Goal: Task Accomplishment & Management: Manage account settings

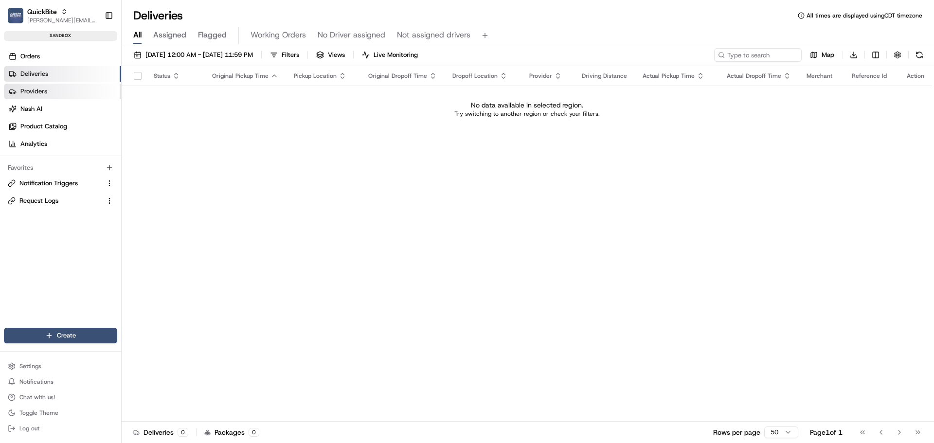
click at [57, 92] on link "Providers" at bounding box center [62, 92] width 117 height 16
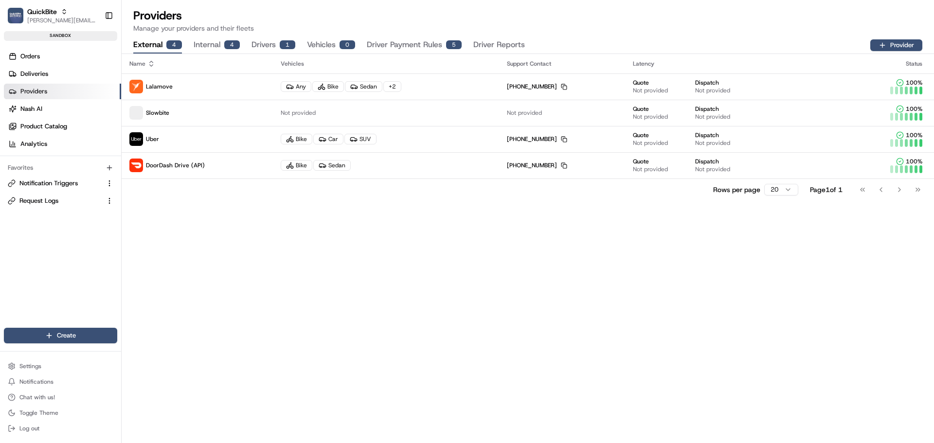
click at [221, 46] on button "Internal 4" at bounding box center [217, 45] width 46 height 17
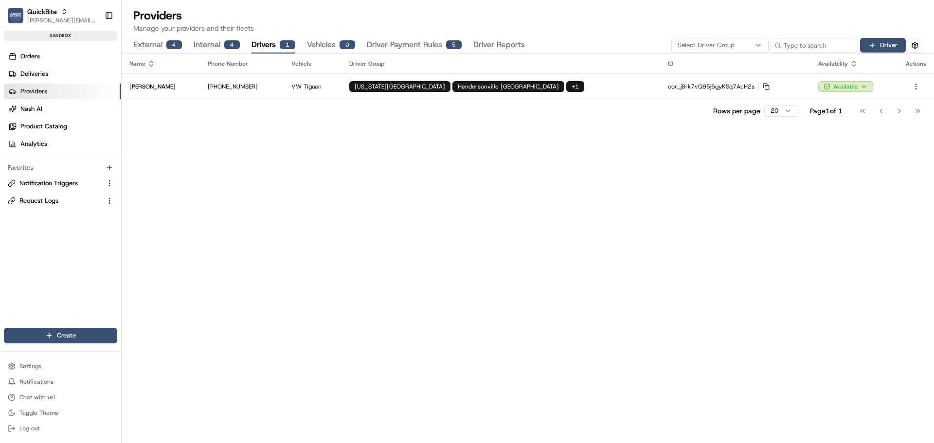
click at [264, 45] on button "Drivers 1" at bounding box center [274, 45] width 44 height 17
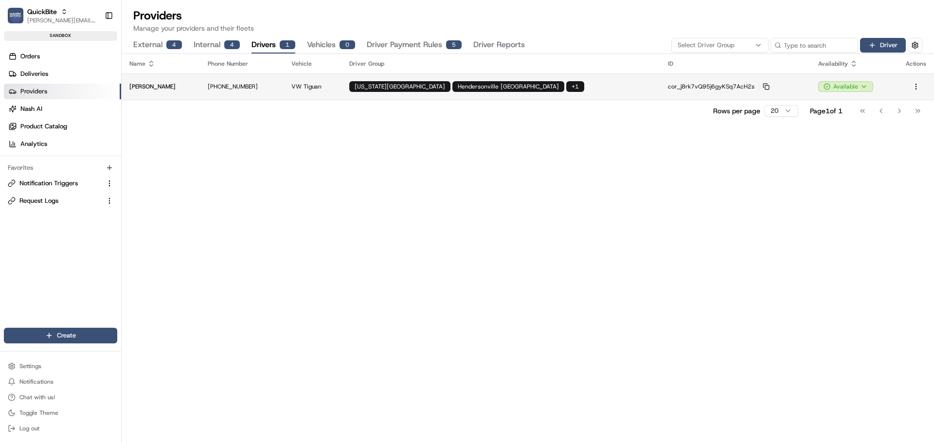
click at [313, 91] on td "VW Tiguan" at bounding box center [313, 86] width 58 height 26
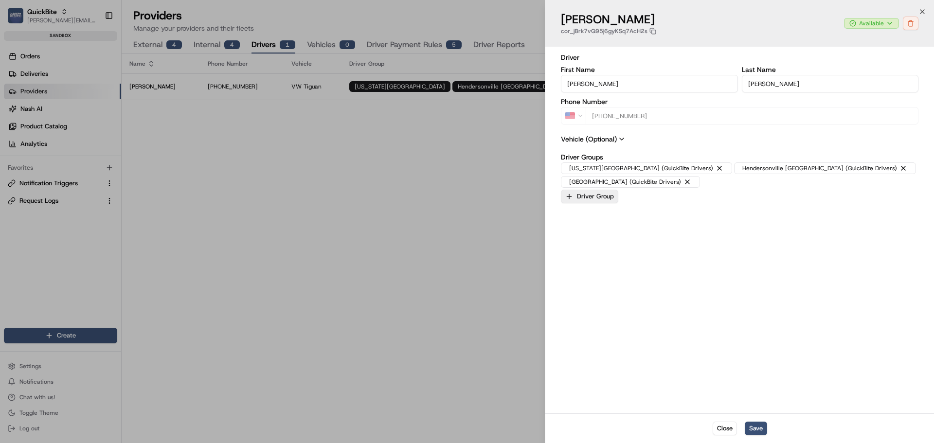
click at [597, 190] on button "Driver Group" at bounding box center [589, 197] width 57 height 14
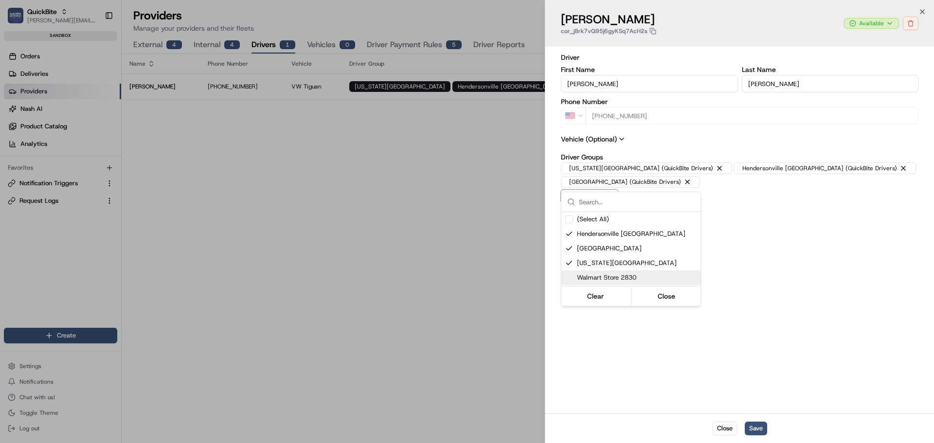
click at [585, 276] on span "Walmart Store 2830" at bounding box center [637, 277] width 120 height 9
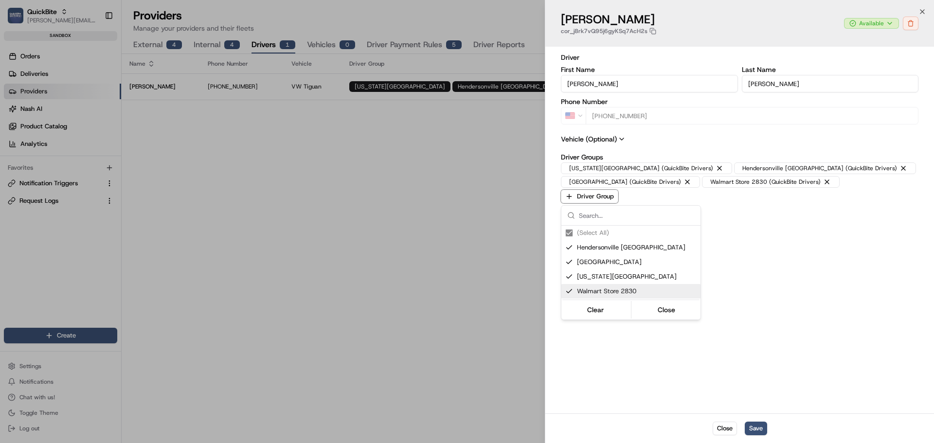
click at [602, 292] on span "Walmart Store 2830" at bounding box center [637, 291] width 120 height 9
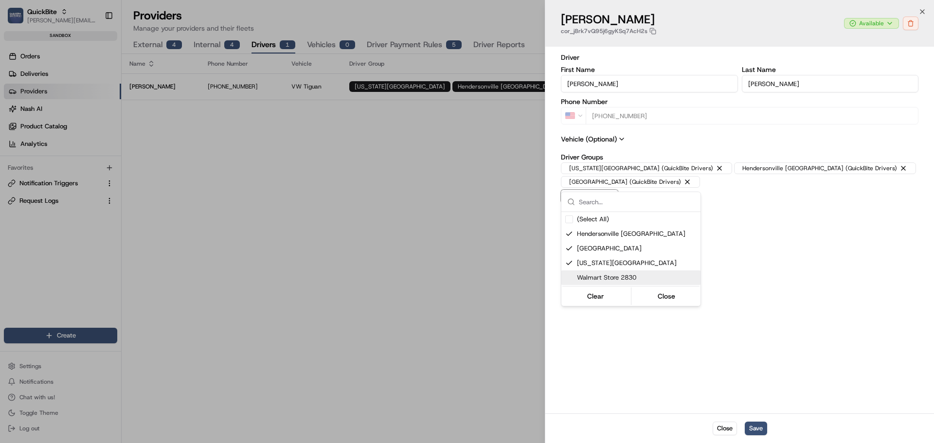
click at [777, 299] on div at bounding box center [467, 221] width 934 height 443
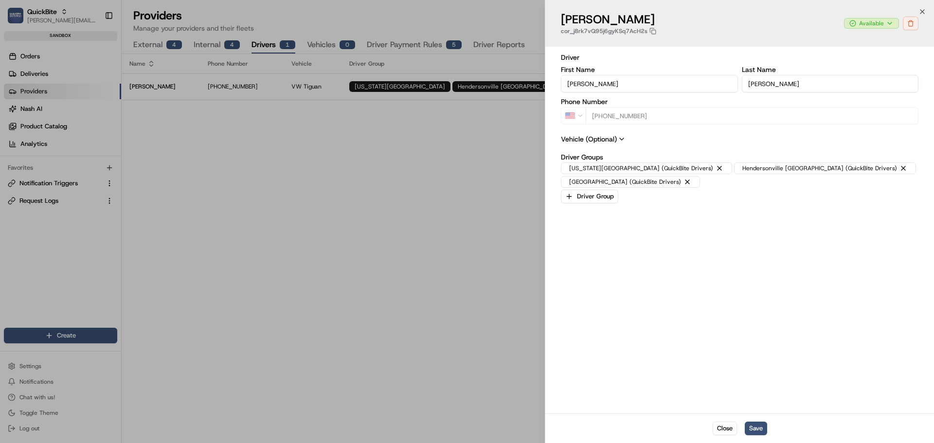
drag, startPoint x: 725, startPoint y: 434, endPoint x: 644, endPoint y: 355, distance: 113.2
click at [725, 433] on button "Close" at bounding box center [725, 429] width 24 height 14
type input "+1"
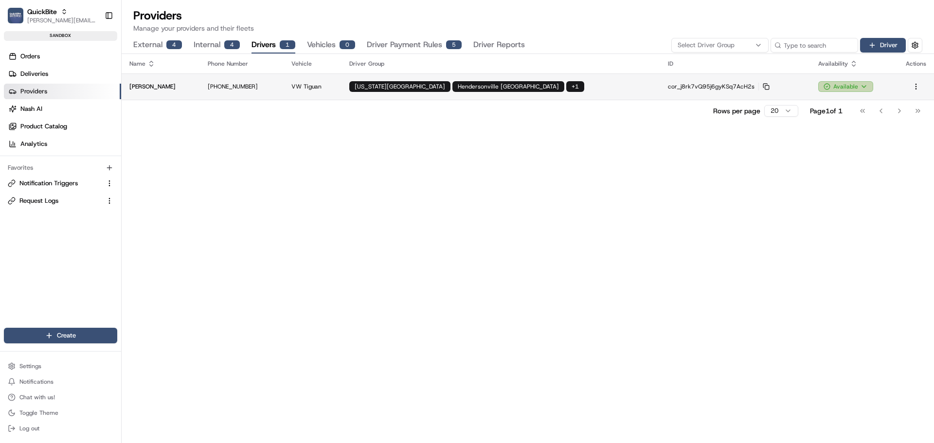
click at [865, 89] on html "QuickBite [PERSON_NAME][EMAIL_ADDRESS][DOMAIN_NAME] Toggle Sidebar sandbox Orde…" at bounding box center [467, 221] width 934 height 443
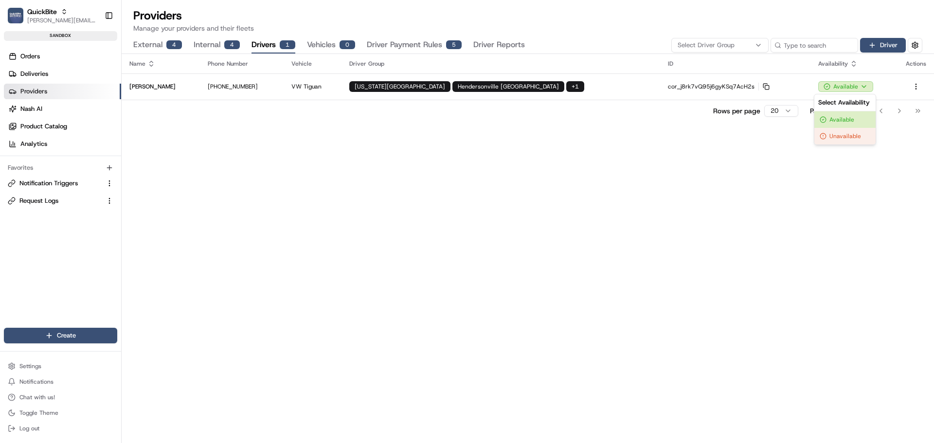
drag, startPoint x: 687, startPoint y: 195, endPoint x: 675, endPoint y: 185, distance: 15.6
click at [686, 194] on html "QuickBite [PERSON_NAME][EMAIL_ADDRESS][DOMAIN_NAME] Toggle Sidebar sandbox Orde…" at bounding box center [467, 221] width 934 height 443
click at [413, 43] on button "Driver Payment Rules 5" at bounding box center [414, 45] width 95 height 17
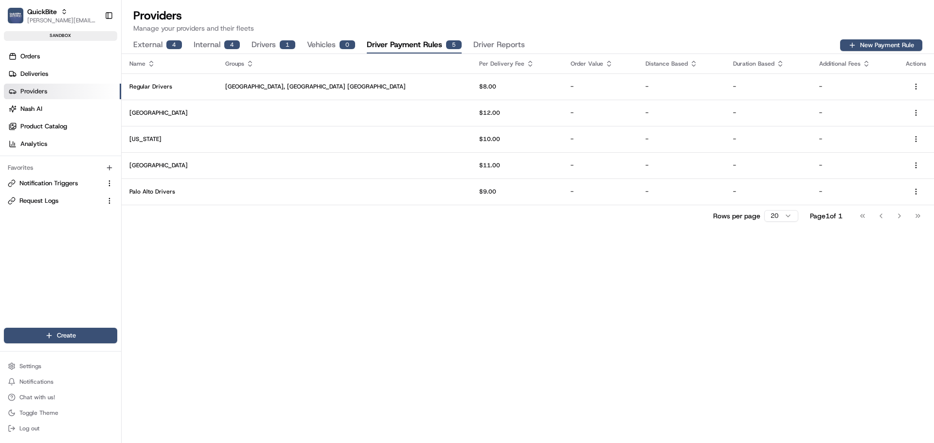
click at [203, 46] on button "Internal 4" at bounding box center [217, 45] width 46 height 17
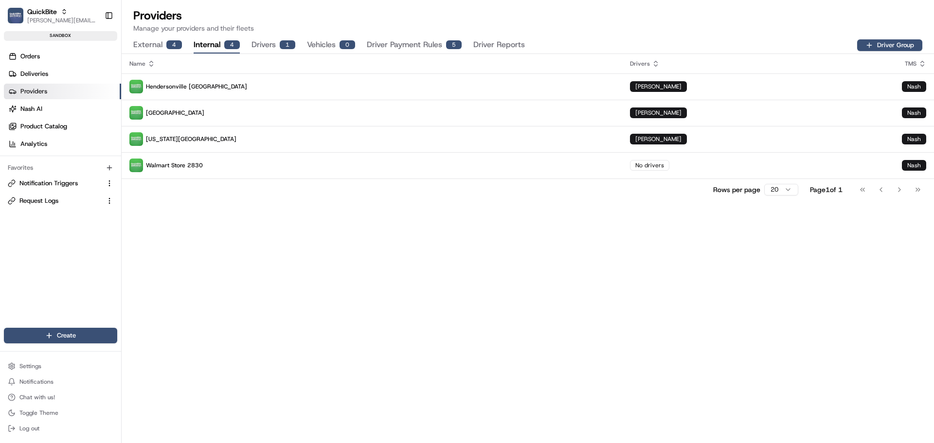
click at [404, 45] on button "Driver Payment Rules 5" at bounding box center [414, 45] width 95 height 17
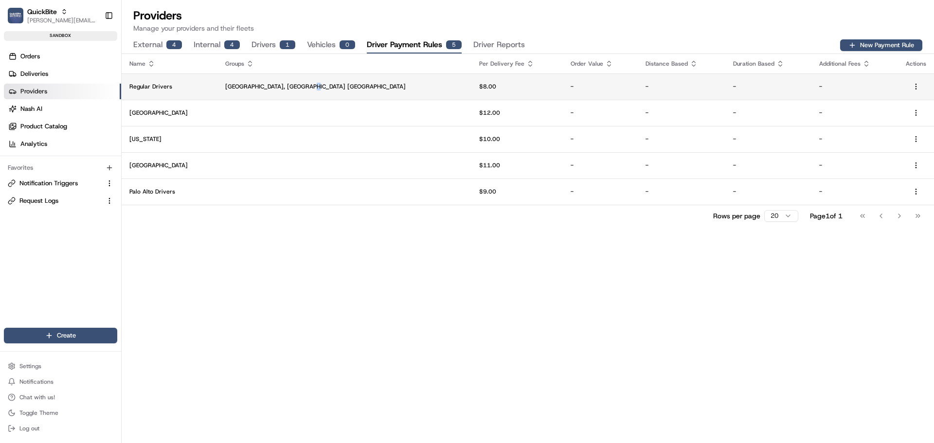
click at [303, 87] on p "[GEOGRAPHIC_DATA], [GEOGRAPHIC_DATA] [GEOGRAPHIC_DATA]" at bounding box center [344, 87] width 238 height 8
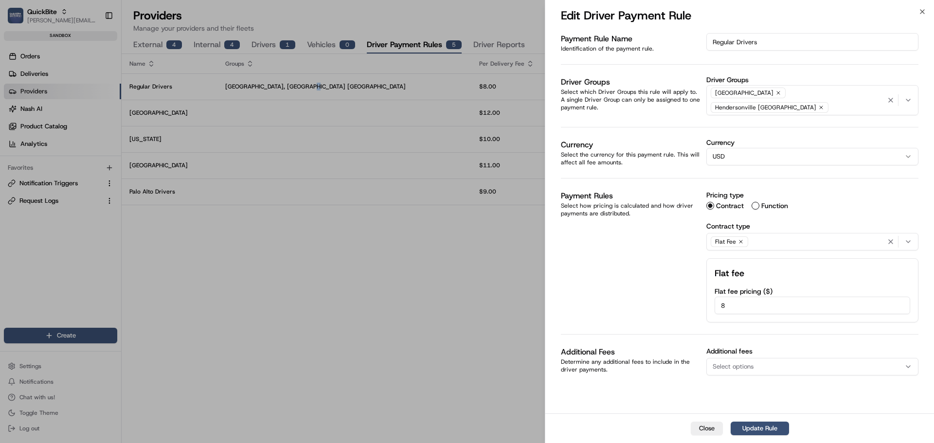
click at [818, 105] on icon "button" at bounding box center [821, 108] width 6 height 6
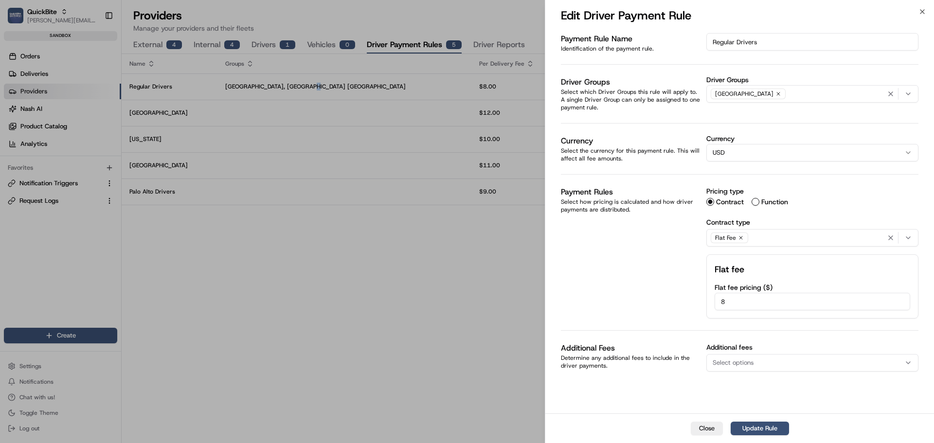
click at [767, 91] on div "[GEOGRAPHIC_DATA]" at bounding box center [812, 94] width 207 height 15
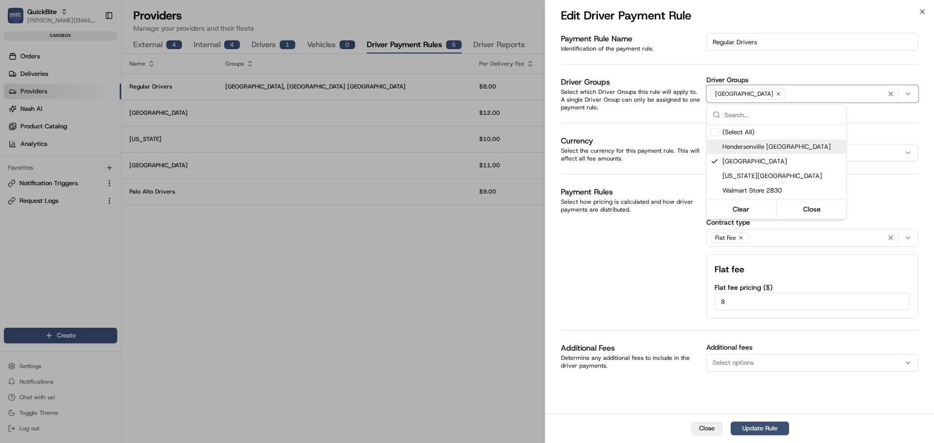
click at [763, 146] on span "Hendersonville [GEOGRAPHIC_DATA]" at bounding box center [782, 147] width 120 height 9
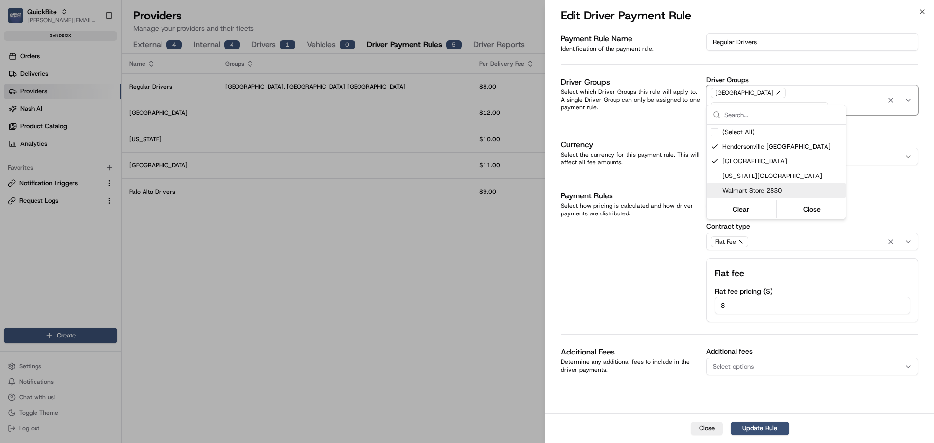
click at [626, 260] on div at bounding box center [467, 221] width 934 height 443
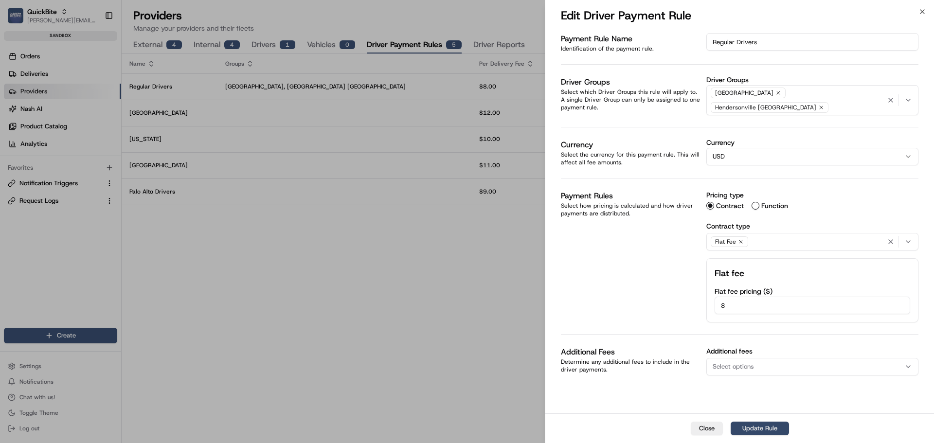
click at [755, 431] on button "Update Rule" at bounding box center [760, 429] width 58 height 14
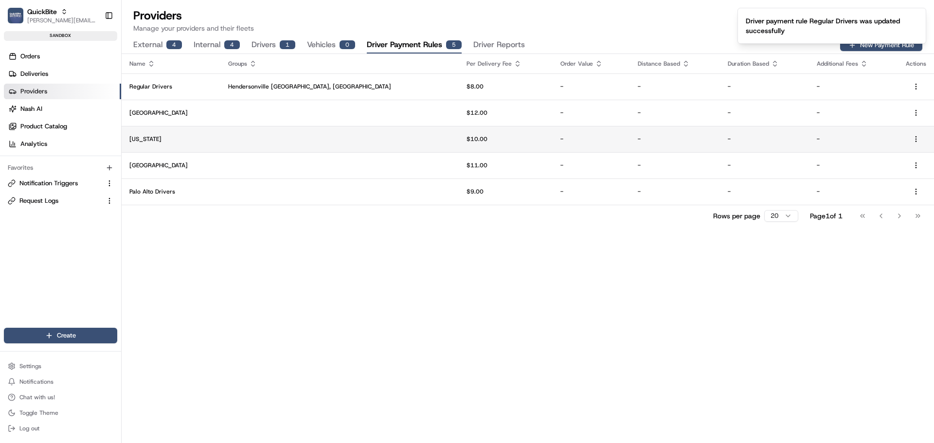
click at [306, 140] on td at bounding box center [339, 139] width 238 height 26
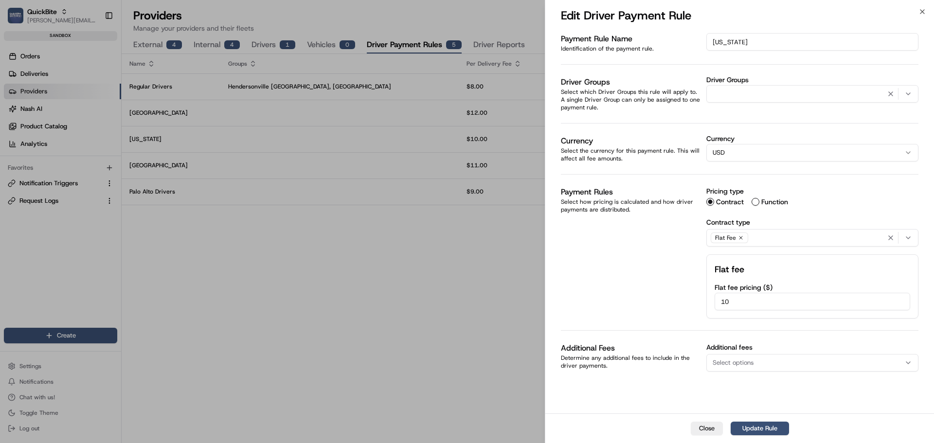
click at [779, 99] on div "button" at bounding box center [812, 94] width 207 height 12
click at [705, 428] on div at bounding box center [467, 221] width 934 height 443
click at [708, 432] on button "Close" at bounding box center [707, 429] width 32 height 14
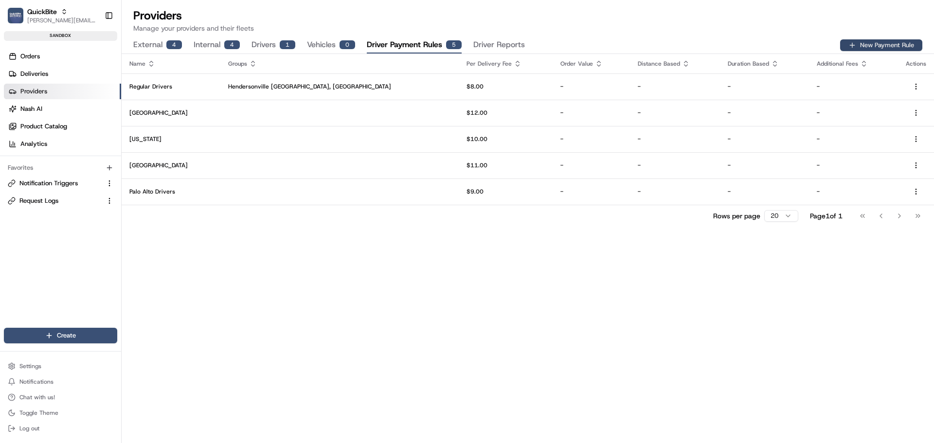
click at [892, 44] on button "New Payment Rule" at bounding box center [881, 45] width 82 height 12
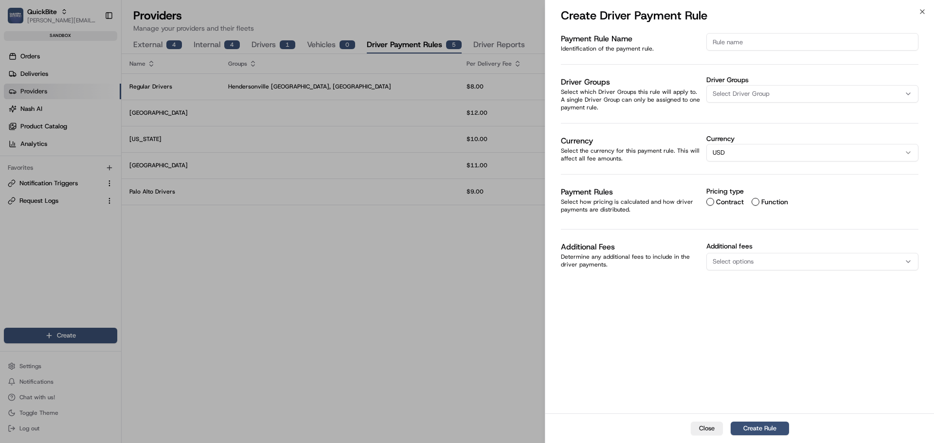
click at [771, 45] on input at bounding box center [812, 42] width 212 height 18
type input "ezCater"
click at [755, 91] on span "Select Driver Group" at bounding box center [741, 94] width 57 height 9
click at [742, 146] on span "[US_STATE][GEOGRAPHIC_DATA]" at bounding box center [782, 147] width 120 height 9
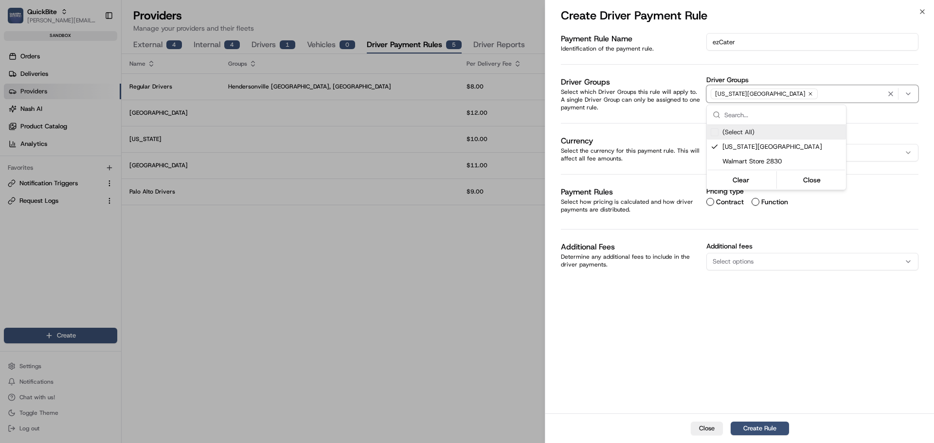
click at [744, 335] on div at bounding box center [467, 221] width 934 height 443
click at [713, 201] on button "Contract" at bounding box center [710, 202] width 8 height 8
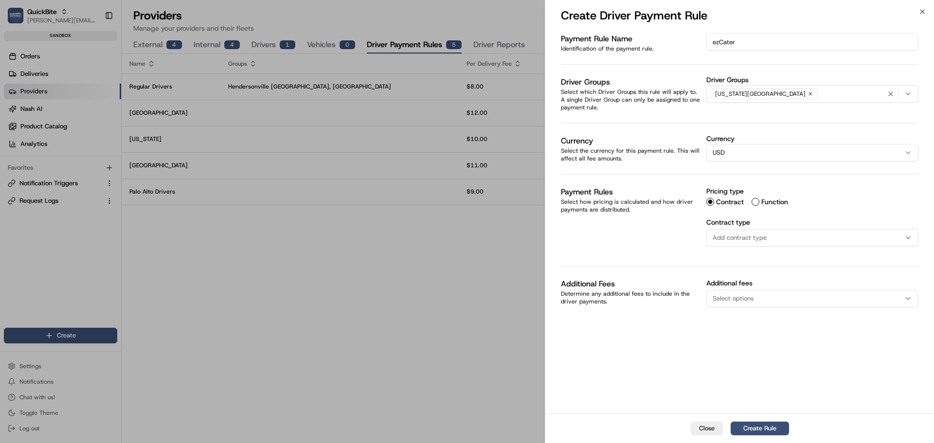
click at [733, 236] on span "Add contract type" at bounding box center [740, 238] width 54 height 9
click at [740, 278] on span "Flat Fee" at bounding box center [782, 276] width 120 height 9
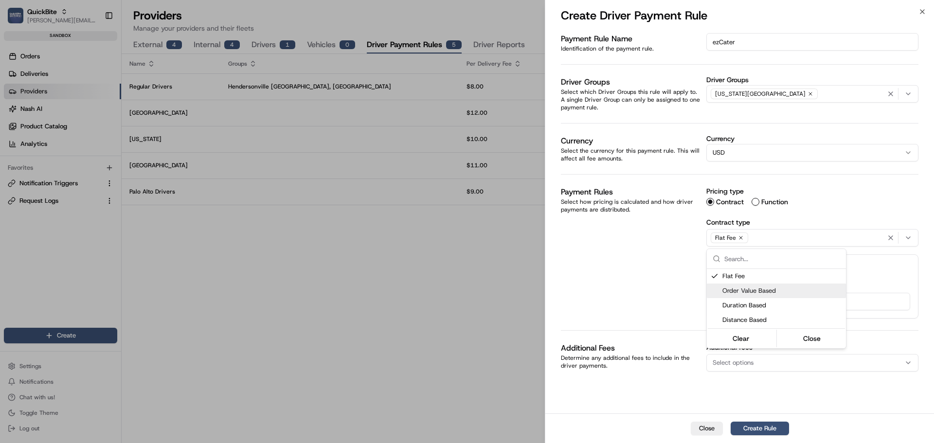
click at [641, 286] on div at bounding box center [467, 221] width 934 height 443
click at [737, 299] on input "Flat fee pricing ( $ )" at bounding box center [813, 302] width 196 height 18
type input "20"
click at [627, 289] on div "Payment Rule Name Identification of the payment rule. ezCater Driver Groups Sel…" at bounding box center [740, 208] width 358 height 350
click at [743, 430] on button "Create Rule" at bounding box center [760, 429] width 58 height 14
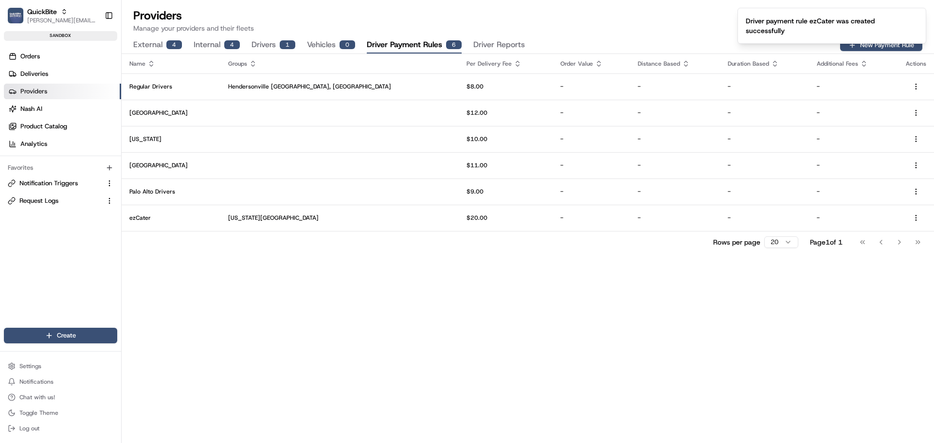
click at [438, 319] on div "Name Groups Per Delivery Fee Order Value Distance Based Duration Based Addition…" at bounding box center [528, 248] width 812 height 389
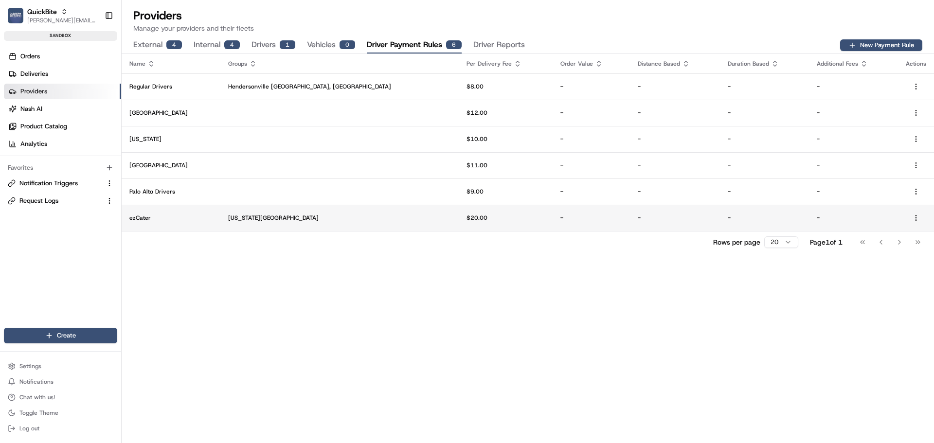
click at [467, 222] on p "$20.00" at bounding box center [506, 218] width 78 height 8
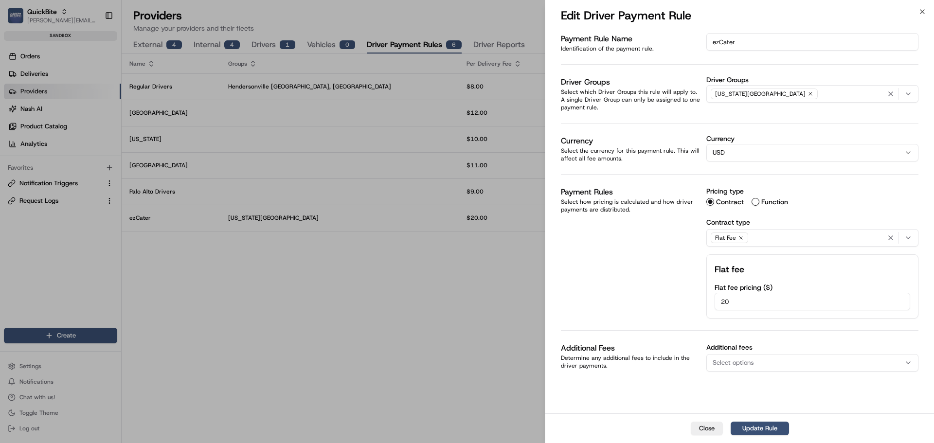
click at [756, 203] on button "Function" at bounding box center [756, 202] width 8 height 8
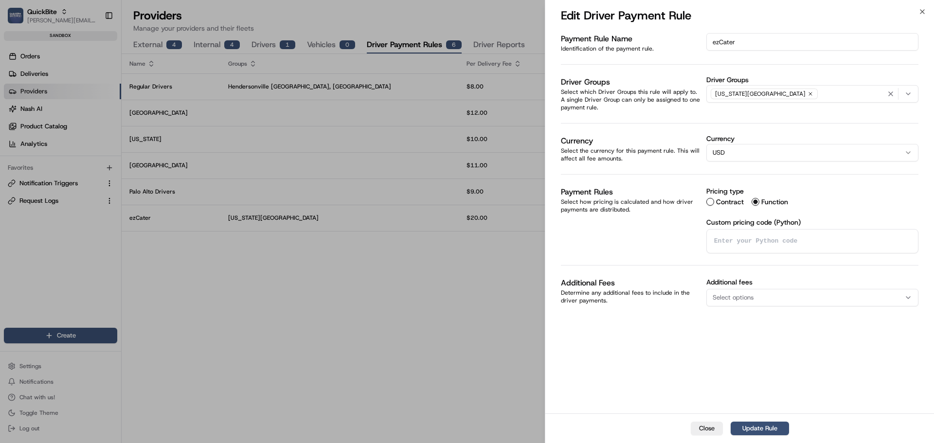
click at [739, 247] on textarea at bounding box center [812, 241] width 211 height 23
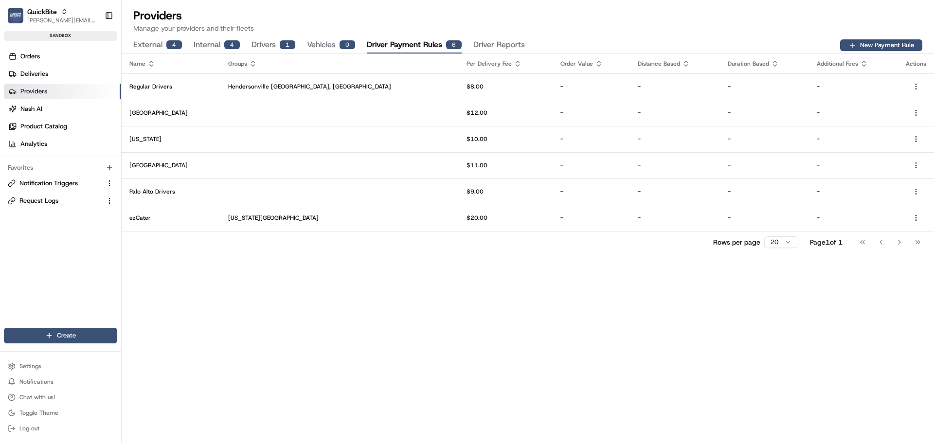
drag, startPoint x: 195, startPoint y: 47, endPoint x: 204, endPoint y: 45, distance: 8.9
click at [215, 43] on button "Internal 4" at bounding box center [217, 45] width 46 height 17
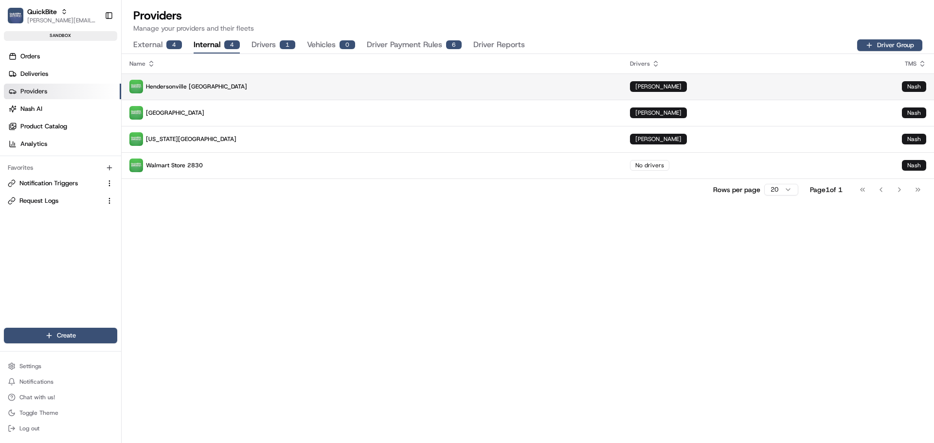
click at [264, 88] on p "Hendersonville [GEOGRAPHIC_DATA]" at bounding box center [371, 87] width 485 height 14
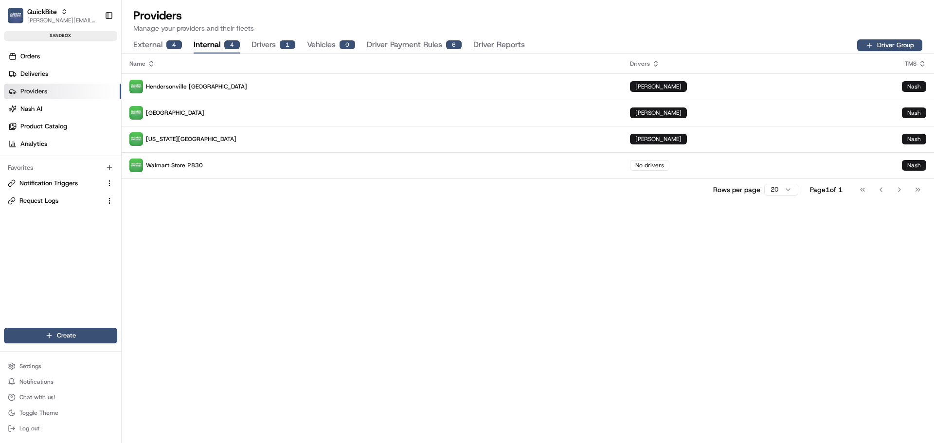
click at [415, 44] on button "Driver Payment Rules 6" at bounding box center [414, 45] width 95 height 17
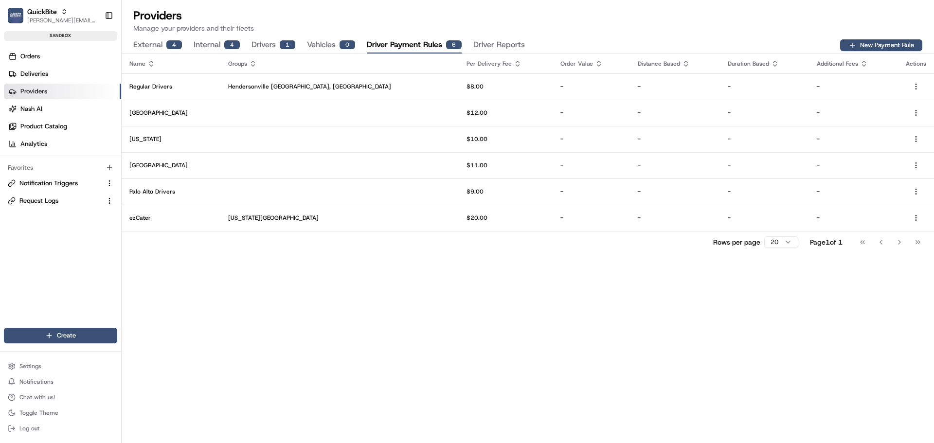
click at [489, 45] on button "Driver Reports" at bounding box center [499, 45] width 52 height 17
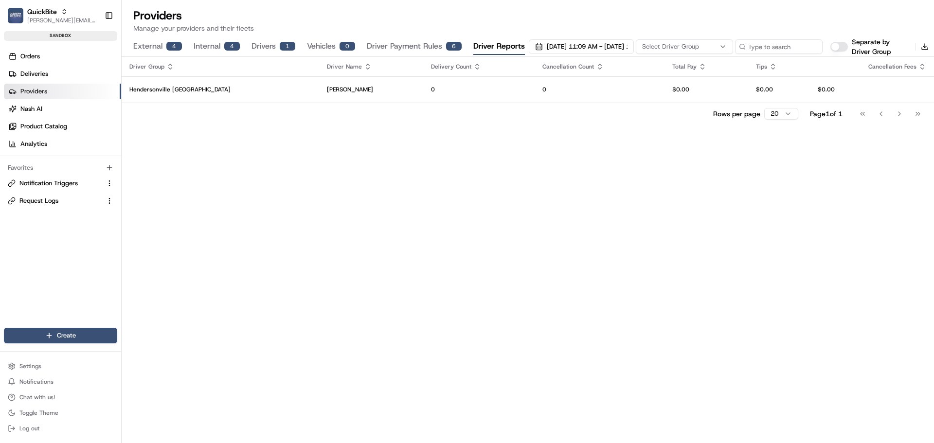
click at [435, 37] on div "External 4 Internal 4 Drivers 1 Vehicles 0 Driver Payment Rules 6 Driver Report…" at bounding box center [527, 46] width 789 height 19
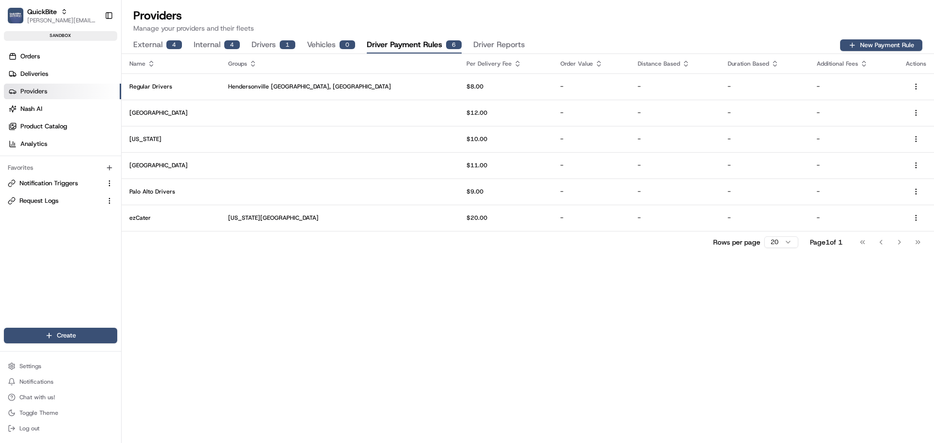
click at [433, 42] on button "Driver Payment Rules 6" at bounding box center [414, 45] width 95 height 17
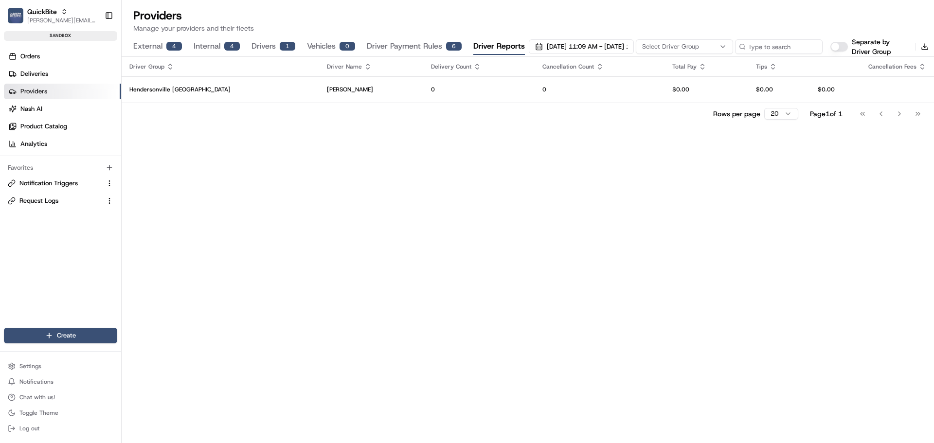
click at [498, 44] on button "Driver Reports" at bounding box center [499, 46] width 52 height 17
click at [586, 47] on span "[DATE] 11:09 AM - [DATE] 11:09 AM" at bounding box center [587, 46] width 81 height 9
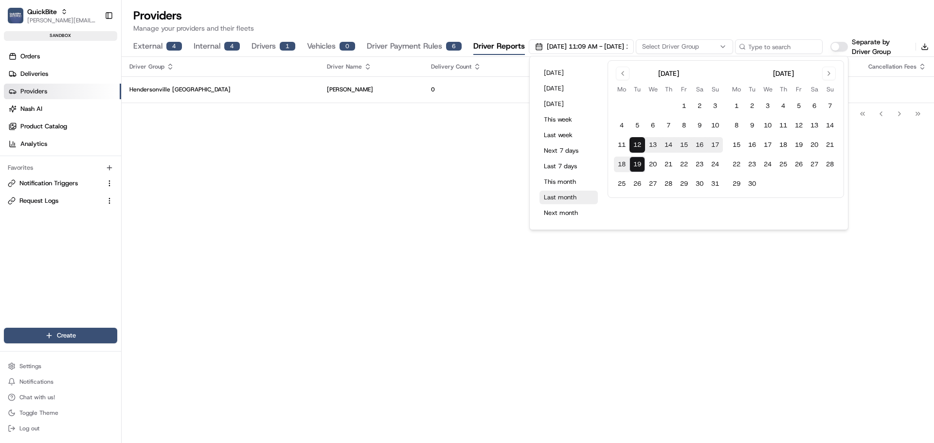
click at [560, 199] on button "Last month" at bounding box center [569, 198] width 58 height 14
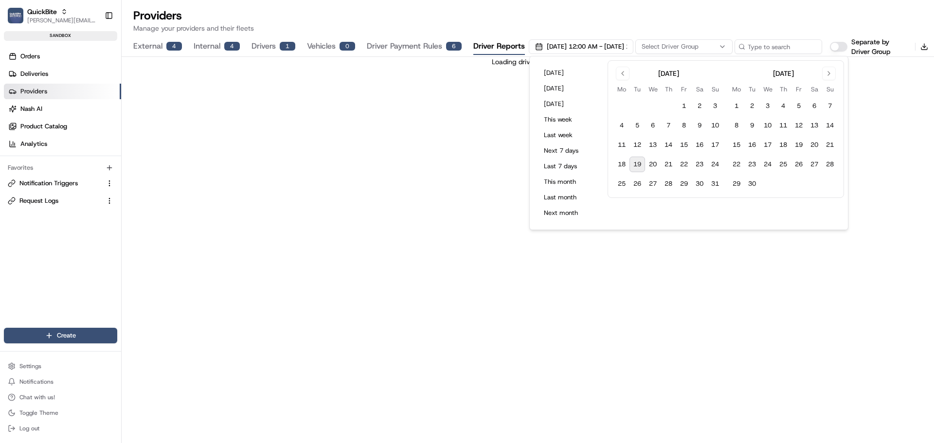
click at [420, 209] on div "Loading driver reports..." at bounding box center [528, 250] width 812 height 386
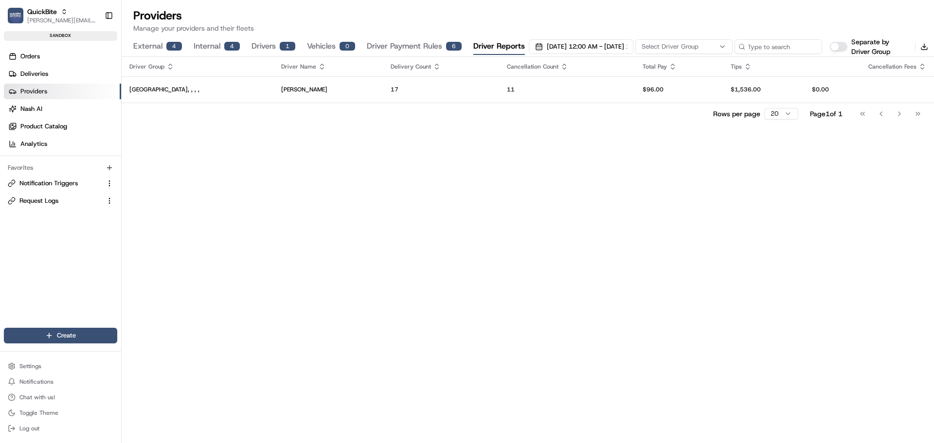
click at [272, 44] on button "Drivers 1" at bounding box center [274, 46] width 44 height 17
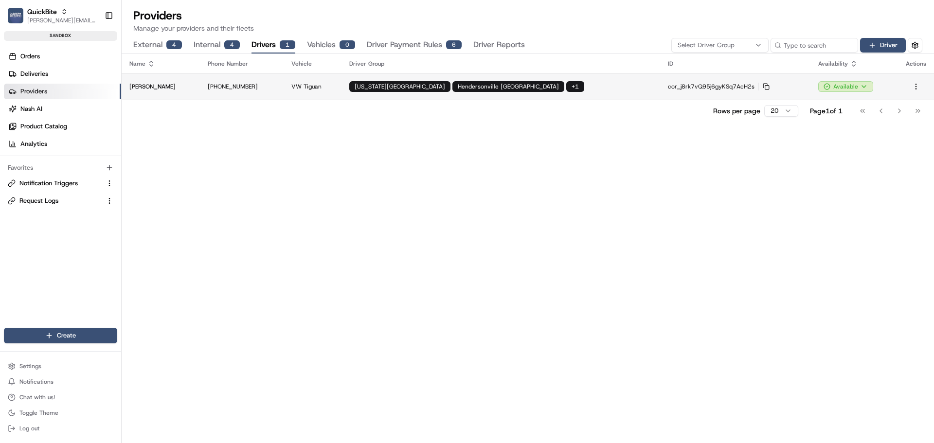
click at [246, 87] on p "[PHONE_NUMBER]" at bounding box center [242, 87] width 68 height 8
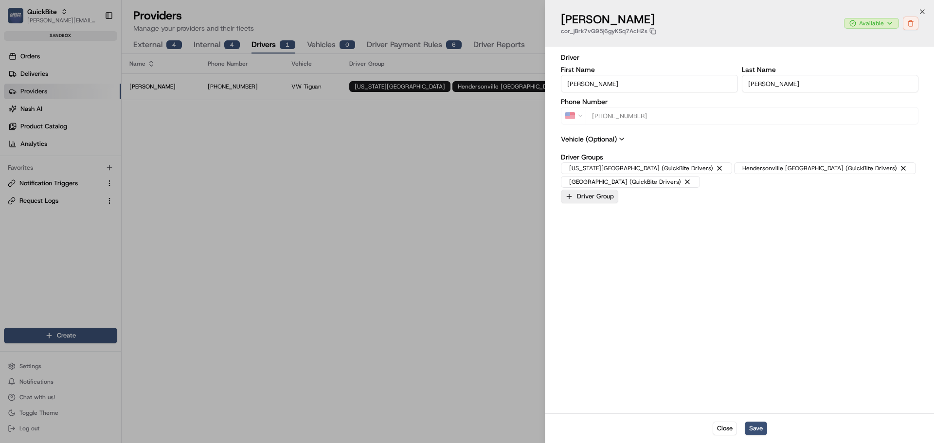
click at [604, 190] on button "Driver Group" at bounding box center [589, 197] width 57 height 14
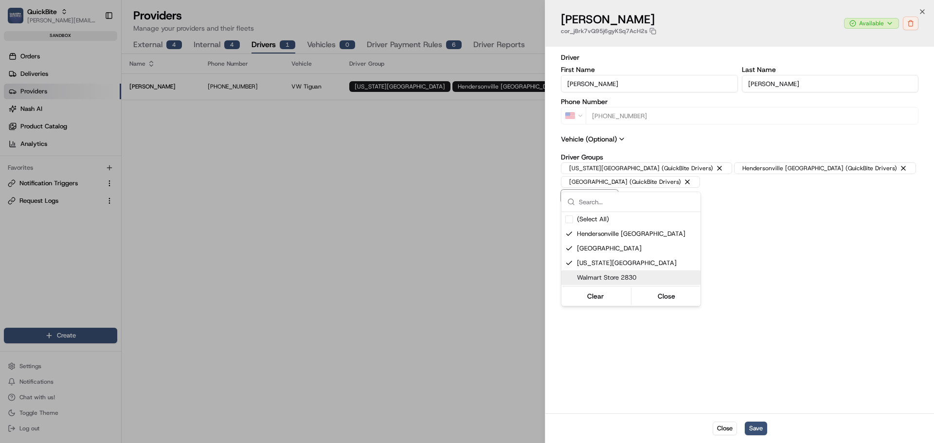
click at [595, 276] on span "Walmart Store 2830" at bounding box center [637, 277] width 120 height 9
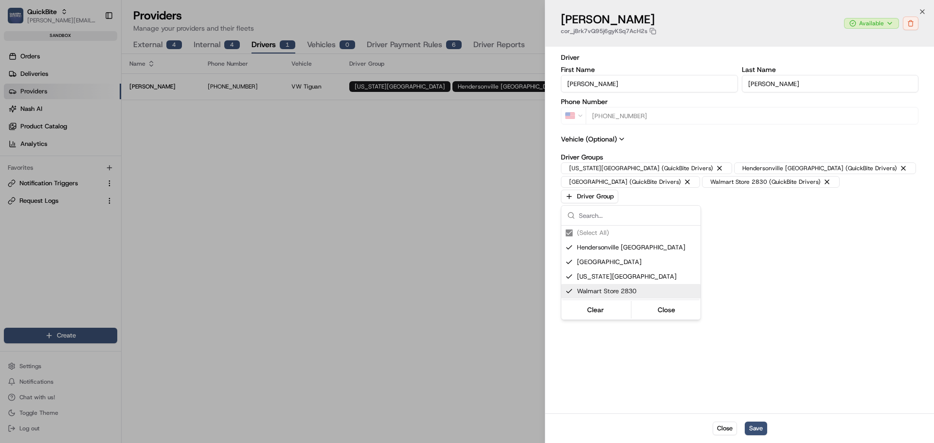
click at [763, 431] on div at bounding box center [467, 221] width 934 height 443
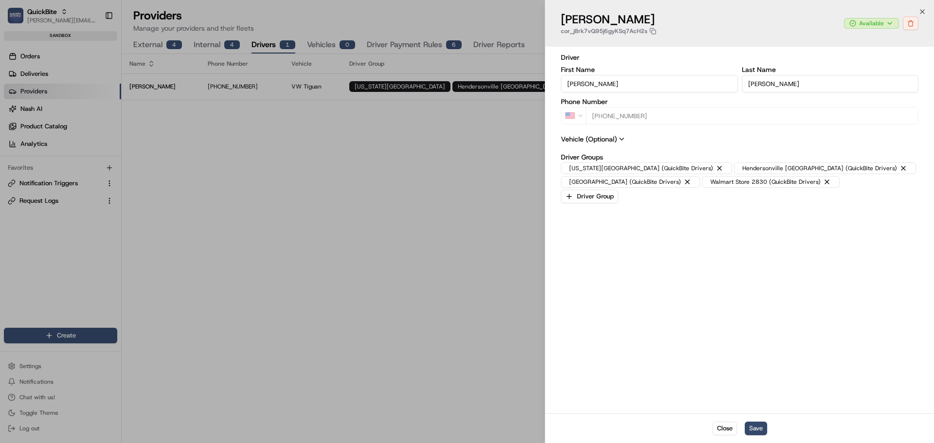
click at [758, 430] on button "Save" at bounding box center [756, 429] width 22 height 14
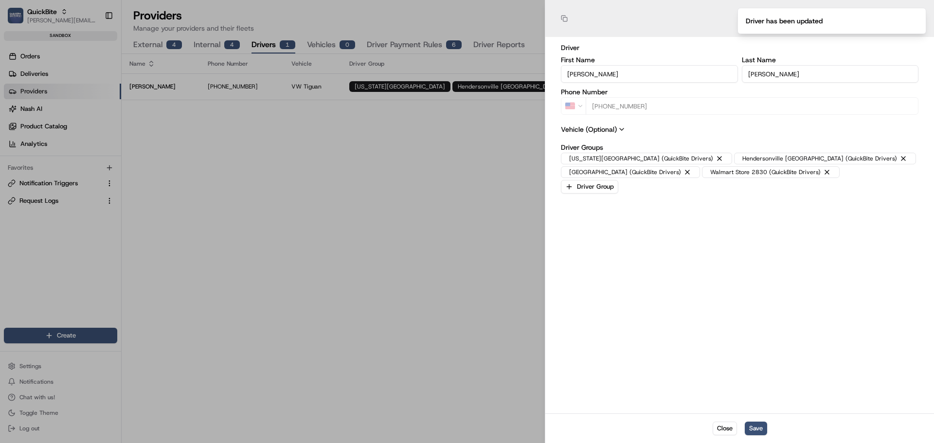
type input "+1"
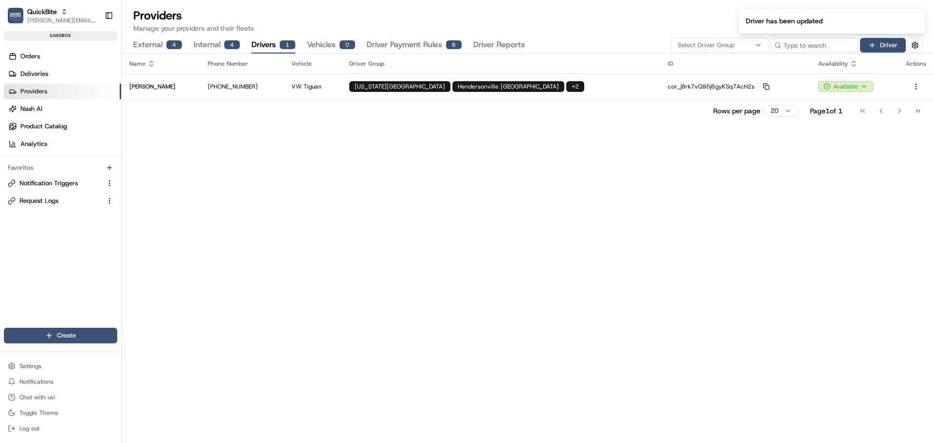
click at [462, 160] on div "Name Phone Number Vehicle Driver Group ID Availability Actions [PERSON_NAME] [P…" at bounding box center [528, 248] width 812 height 389
drag, startPoint x: 427, startPoint y: 48, endPoint x: 481, endPoint y: 47, distance: 54.0
click at [430, 48] on button "Driver Payment Rules 6" at bounding box center [414, 45] width 95 height 17
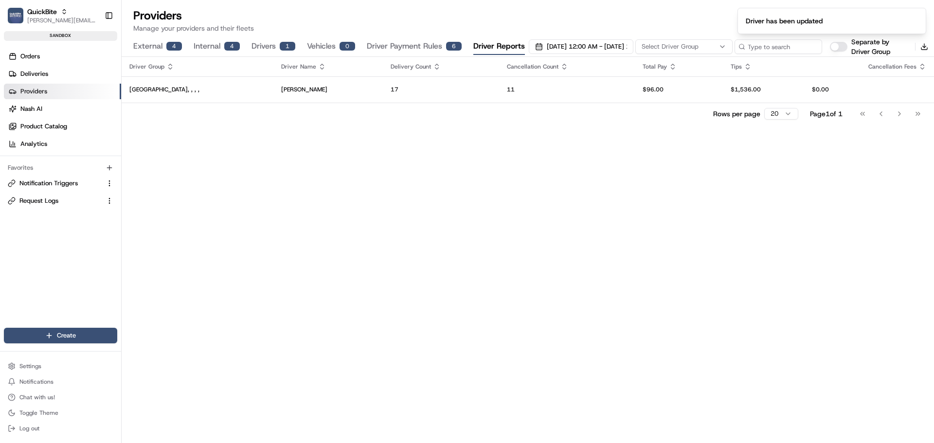
click at [514, 47] on button "Driver Reports" at bounding box center [499, 46] width 52 height 17
click at [848, 47] on button "Separate by Driver Group" at bounding box center [839, 47] width 18 height 10
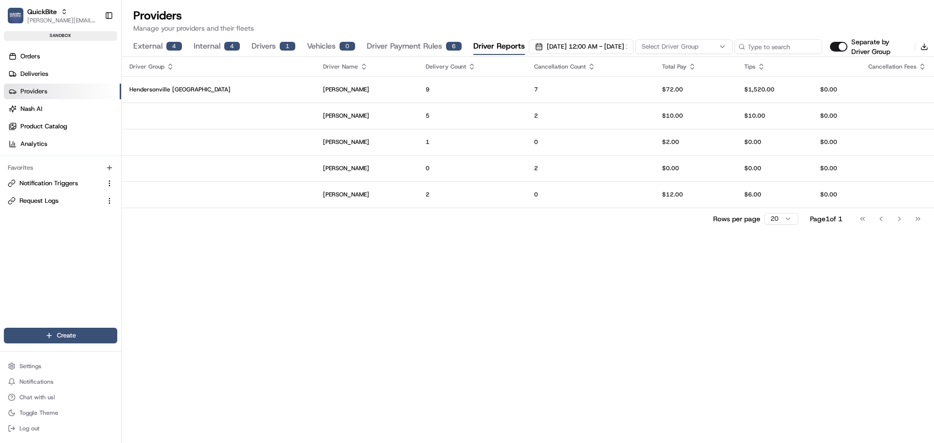
click at [848, 46] on button "Separate by Driver Group" at bounding box center [839, 47] width 18 height 10
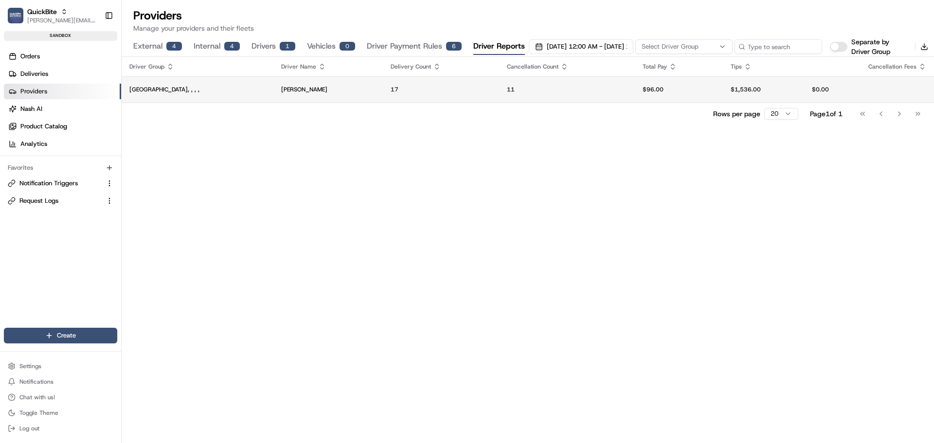
type button "on"
click at [921, 47] on button "Download" at bounding box center [925, 47] width 14 height 14
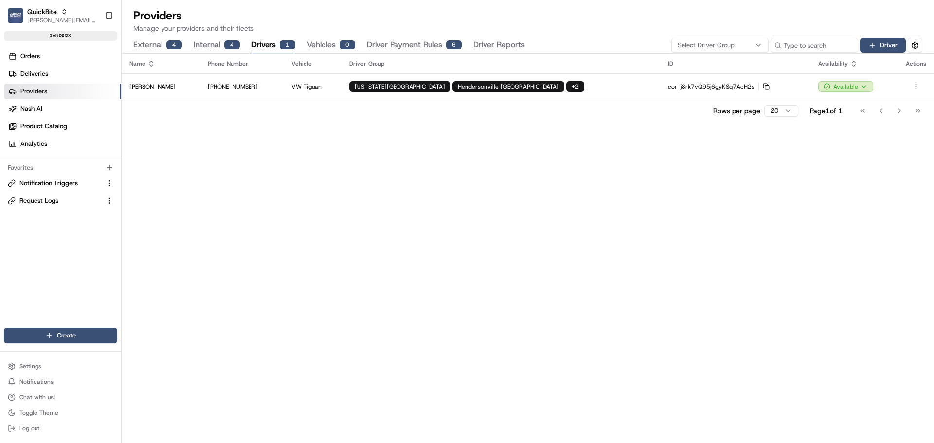
click at [220, 46] on div "External 4 Internal 4 Drivers 1 Vehicles 0 Driver Payment Rules 6 Driver Reports" at bounding box center [329, 45] width 392 height 17
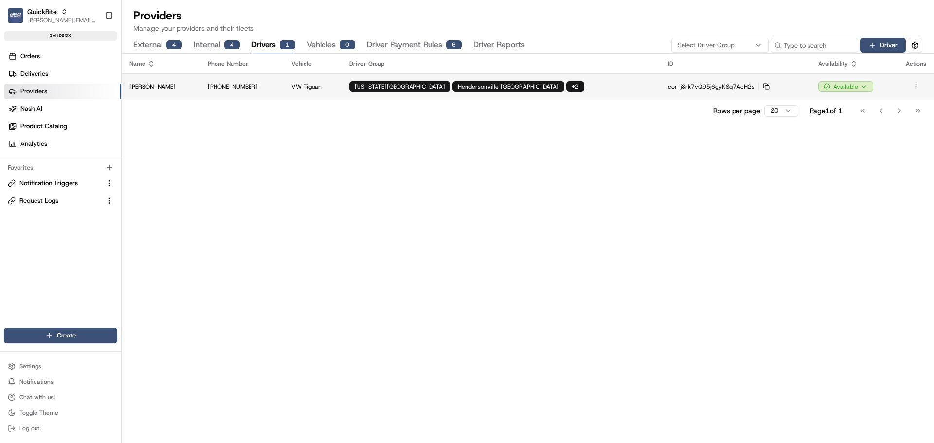
click at [259, 91] on td "[PHONE_NUMBER]" at bounding box center [242, 86] width 84 height 26
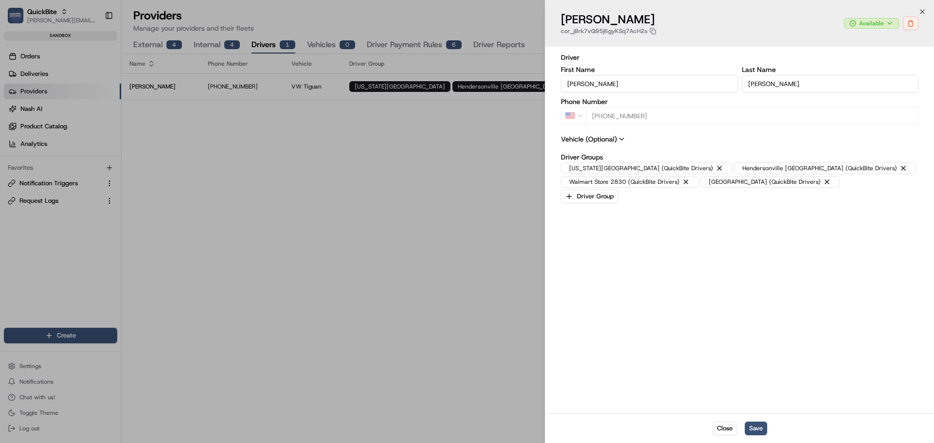
type input "+1"
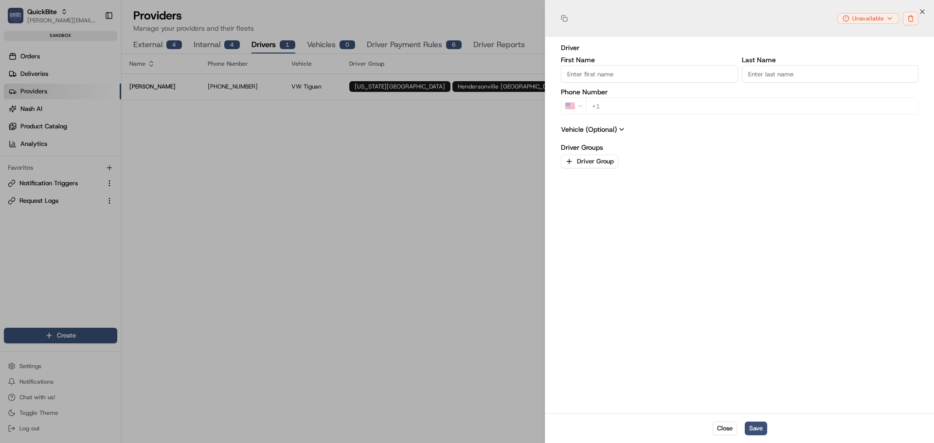
click at [461, 197] on div at bounding box center [467, 221] width 934 height 443
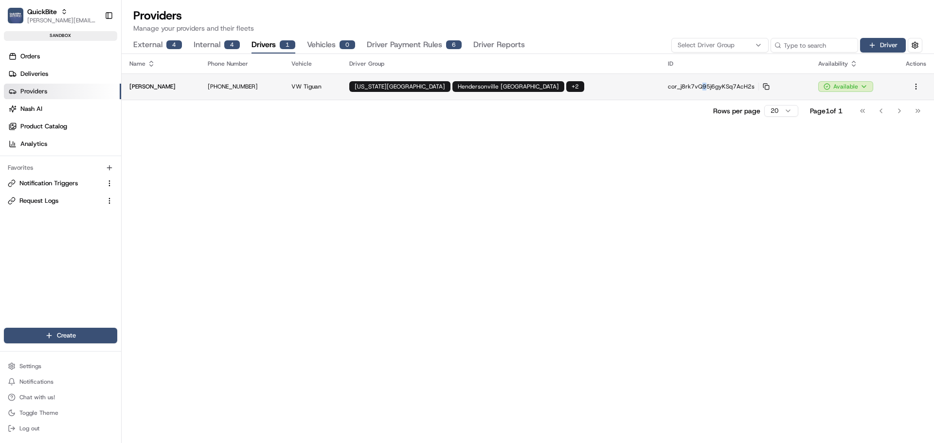
click at [668, 86] on p "cor_j8rk7vQ95j6gyKSq7AcH2s Copy cor_j8rk7vQ95j6gyKSq7AcH2s" at bounding box center [735, 87] width 135 height 8
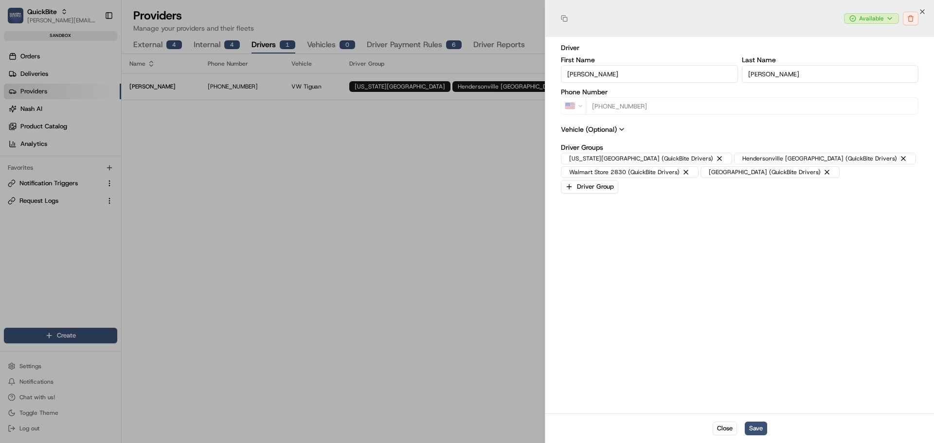
type input "+1"
drag, startPoint x: 466, startPoint y: 165, endPoint x: 494, endPoint y: 151, distance: 31.3
click at [468, 165] on div at bounding box center [467, 221] width 934 height 443
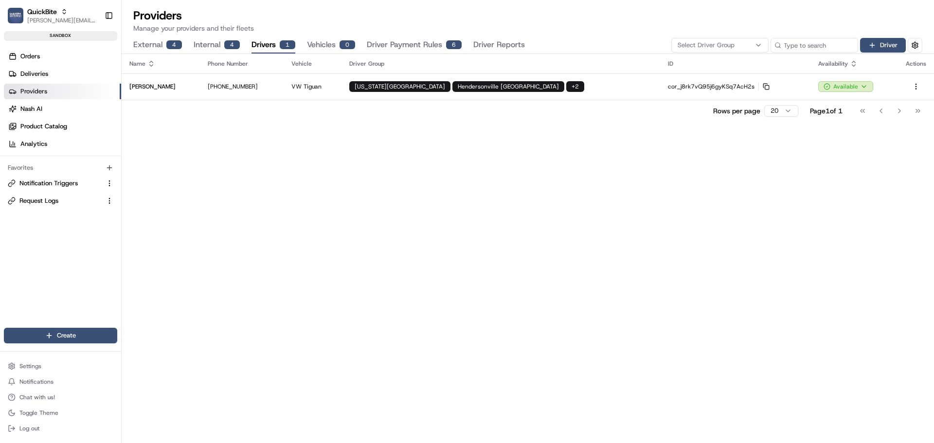
click at [507, 38] on div "External 4 Internal 4 Drivers 1 Vehicles 0 Driver Payment Rules 6 Driver Report…" at bounding box center [527, 45] width 789 height 17
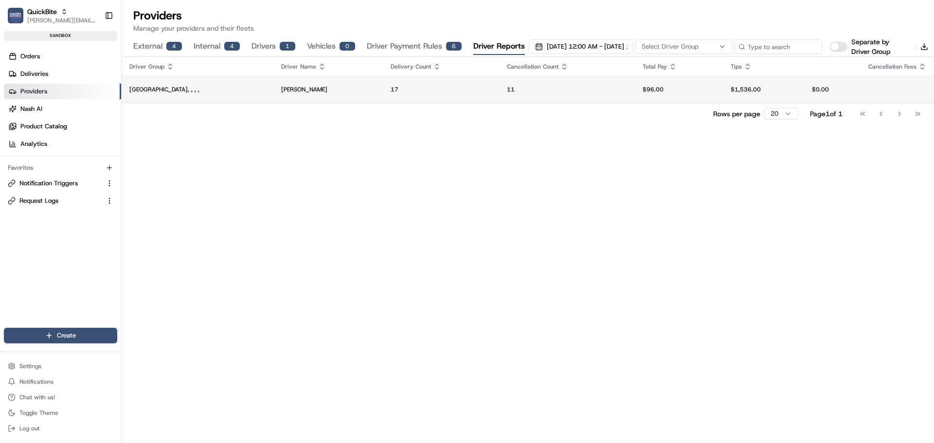
scroll to position [0, 44]
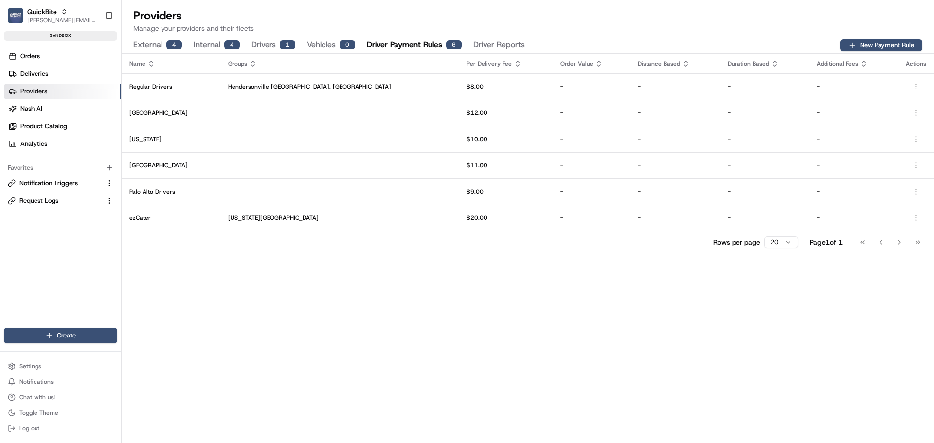
drag, startPoint x: 355, startPoint y: 50, endPoint x: 377, endPoint y: 66, distance: 27.1
click at [356, 50] on div "External 4 Internal 4 Drivers 1 Vehicles 0 Driver Payment Rules 6 Driver Reports" at bounding box center [329, 45] width 392 height 17
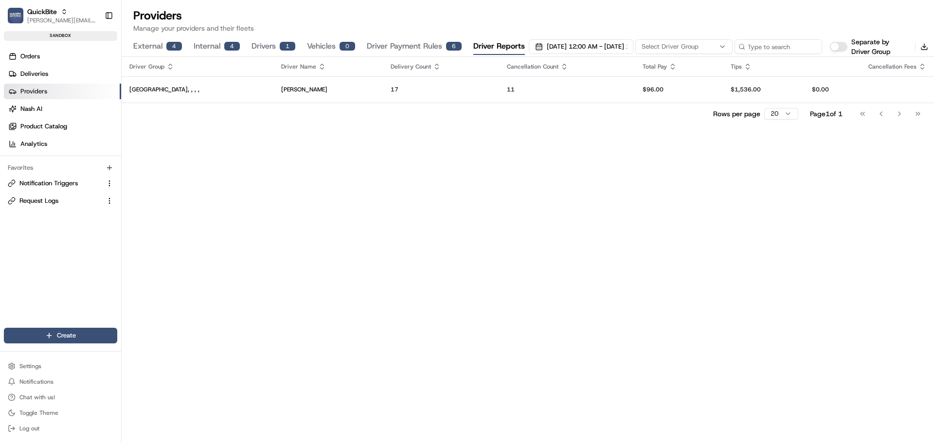
click at [489, 46] on button "Driver Reports" at bounding box center [499, 46] width 52 height 17
click at [532, 207] on div "Driver Group Driver Name Delivery Count Cancellation Count Total Pay Tips Cance…" at bounding box center [528, 250] width 812 height 386
click at [54, 145] on link "Analytics" at bounding box center [62, 144] width 117 height 16
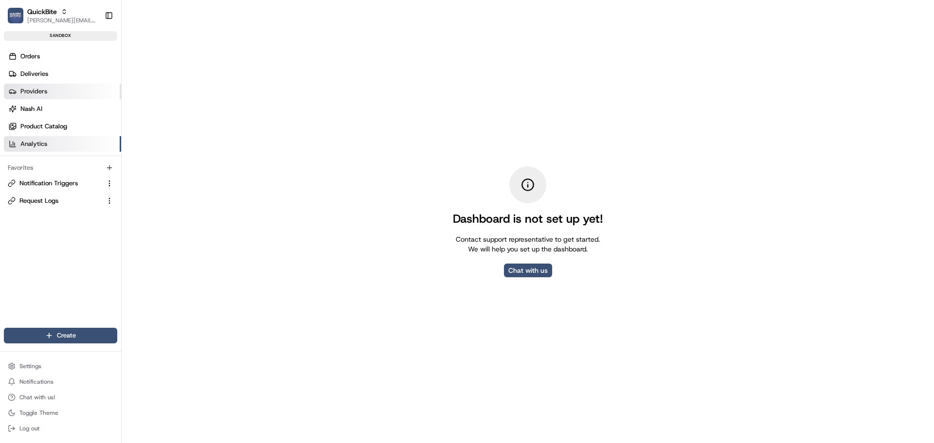
click at [49, 91] on link "Providers" at bounding box center [62, 92] width 117 height 16
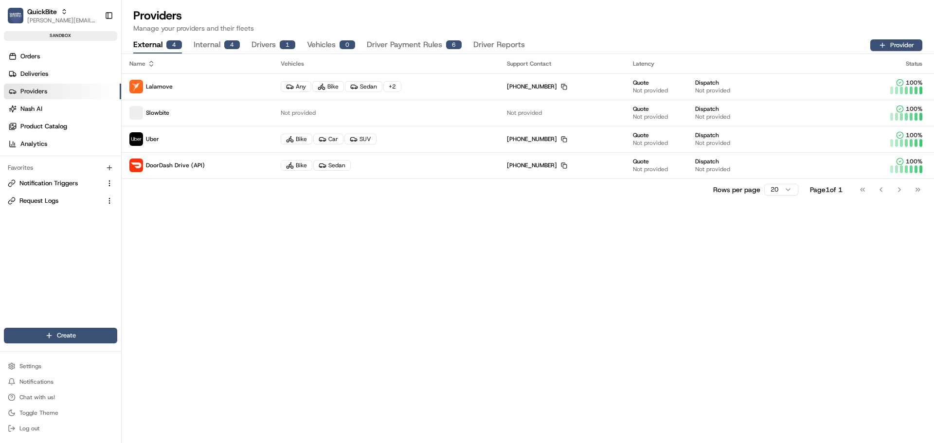
click at [485, 42] on button "Driver Reports" at bounding box center [499, 45] width 52 height 17
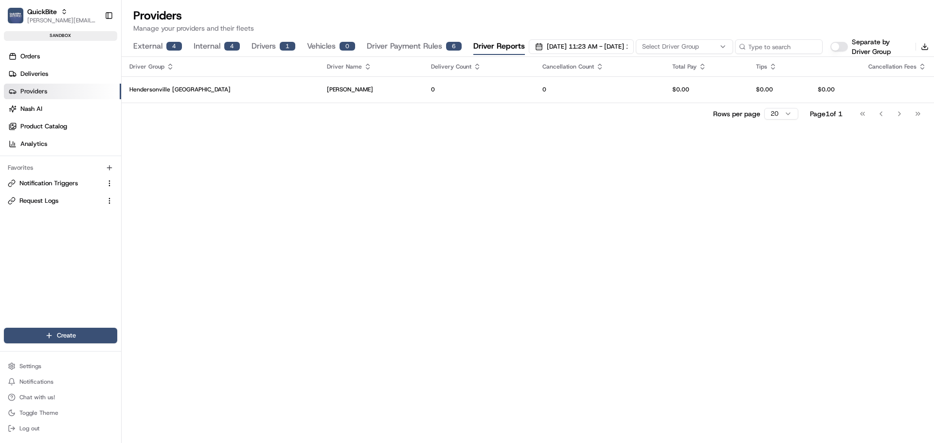
click at [420, 50] on button "Driver Payment Rules 6" at bounding box center [414, 46] width 95 height 17
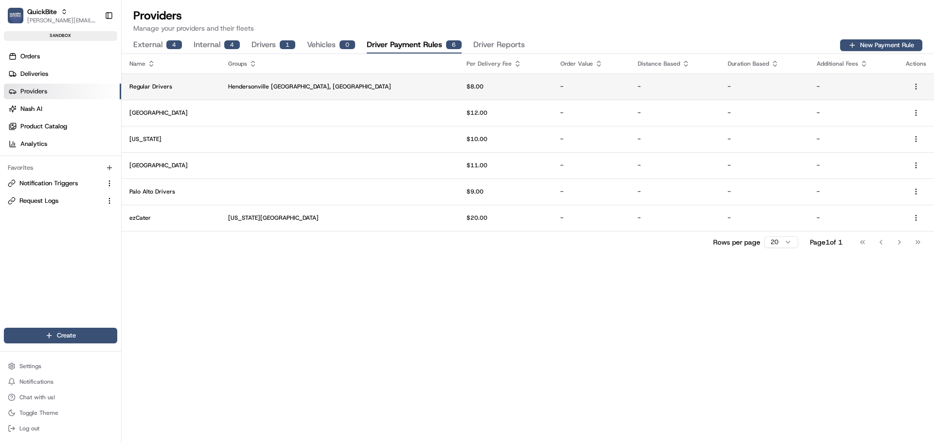
click at [467, 90] on p "$8.00" at bounding box center [506, 87] width 78 height 8
